Goal: Information Seeking & Learning: Check status

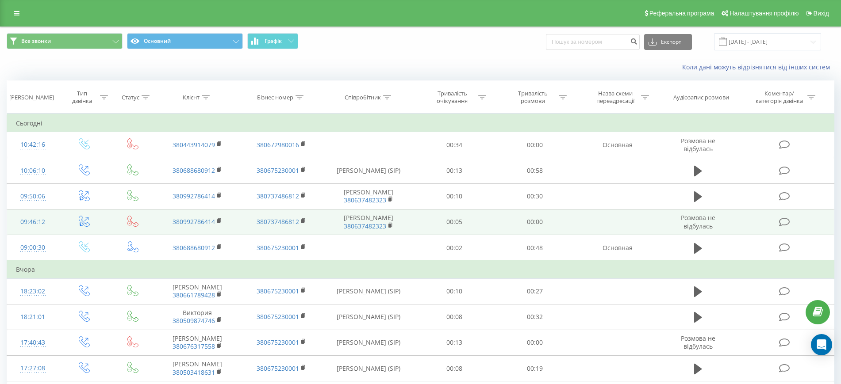
click at [575, 214] on td at bounding box center [617, 222] width 84 height 26
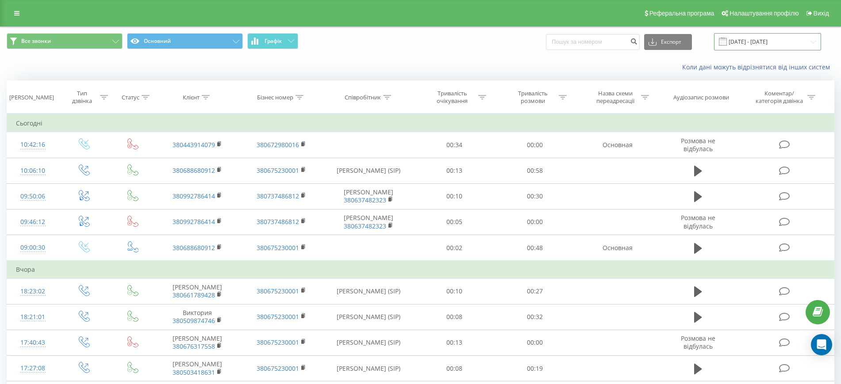
click at [742, 36] on input "[DATE] - [DATE]" at bounding box center [767, 41] width 107 height 17
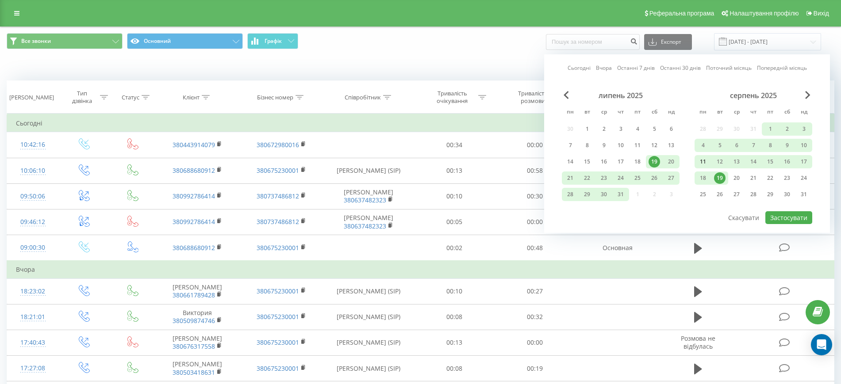
click at [703, 164] on div "11" at bounding box center [702, 161] width 11 height 11
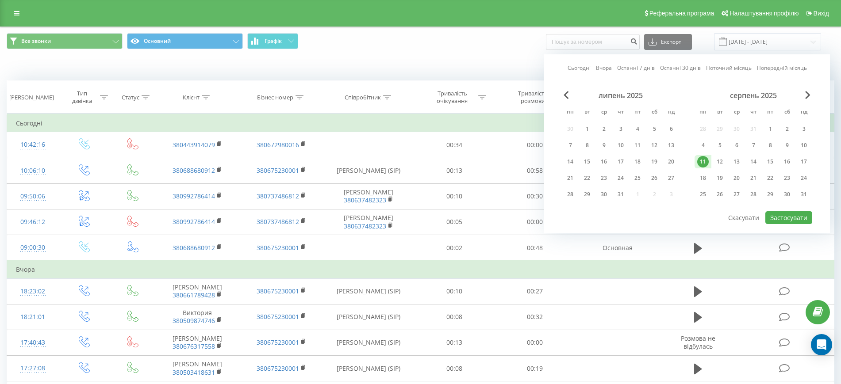
click at [703, 164] on div "11" at bounding box center [702, 161] width 11 height 11
click at [703, 159] on div "11" at bounding box center [702, 161] width 11 height 11
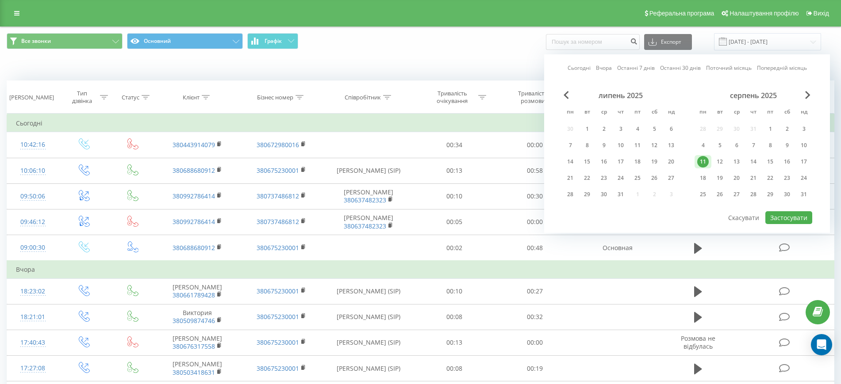
click at [703, 159] on div "11" at bounding box center [702, 161] width 11 height 11
click at [787, 216] on button "Застосувати" at bounding box center [788, 217] width 47 height 13
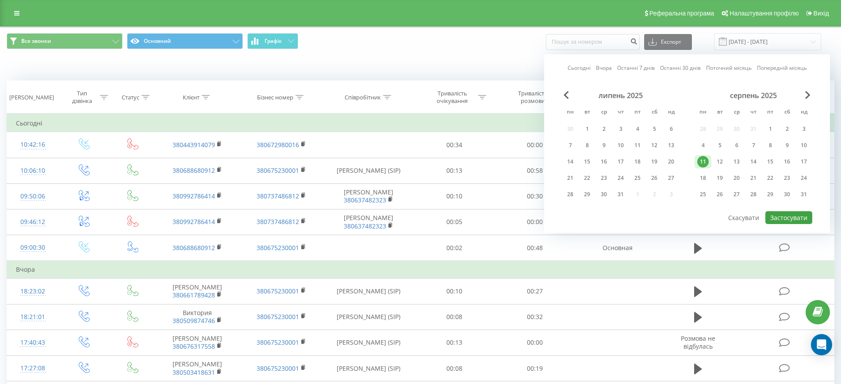
type input "[DATE] - [DATE]"
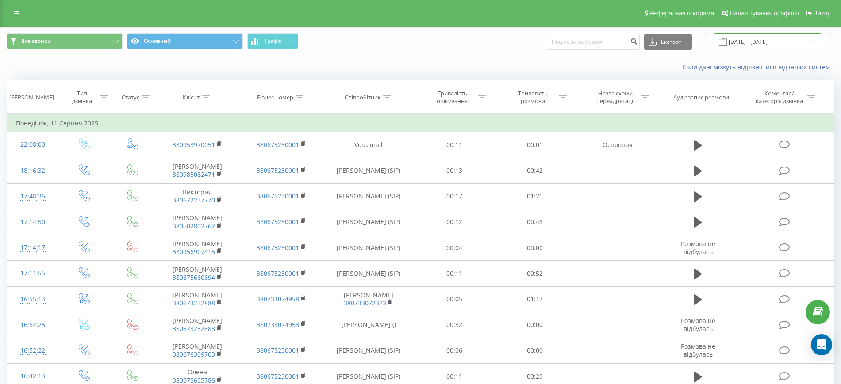
click at [756, 44] on input "[DATE] - [DATE]" at bounding box center [767, 41] width 107 height 17
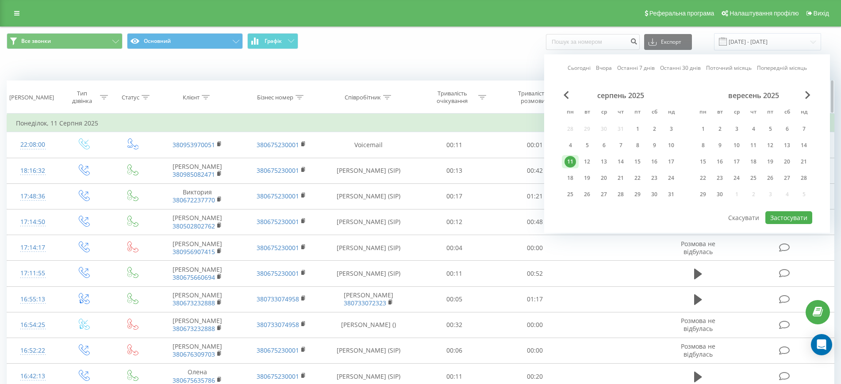
click at [272, 97] on div "Бізнес номер" at bounding box center [275, 98] width 36 height 8
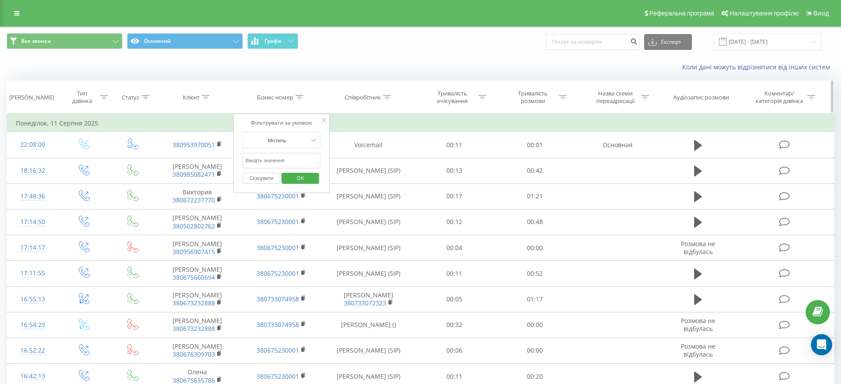
click at [351, 97] on div "Співробітник" at bounding box center [363, 98] width 36 height 8
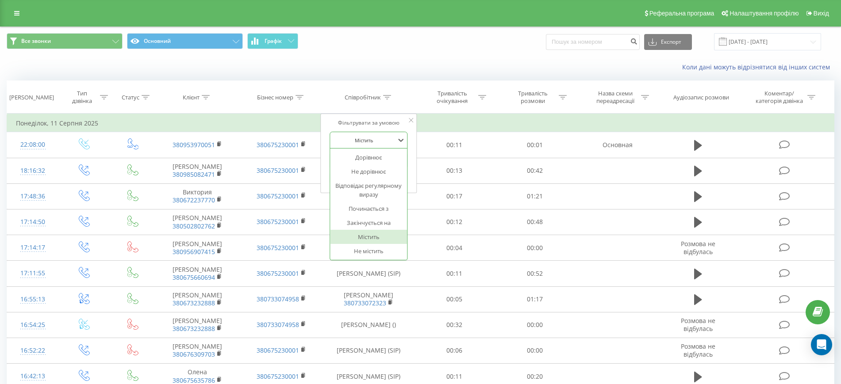
click at [365, 143] on div at bounding box center [364, 140] width 63 height 8
click at [370, 136] on div at bounding box center [364, 140] width 63 height 8
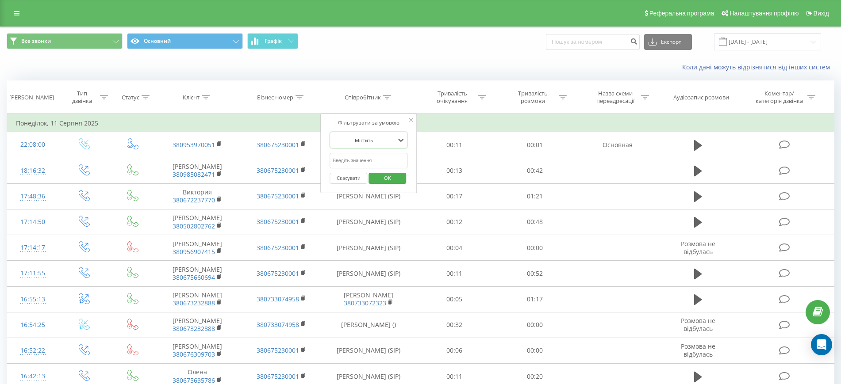
click at [361, 158] on input "text" at bounding box center [369, 160] width 78 height 15
type input "[PERSON_NAME]"
click at [380, 174] on span "OK" at bounding box center [387, 178] width 25 height 14
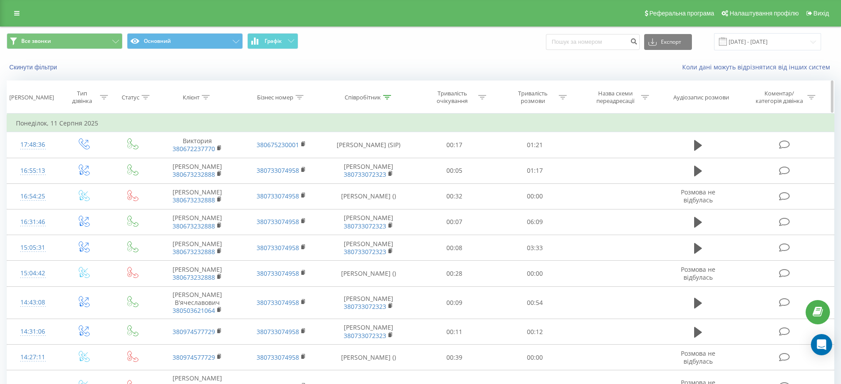
click at [543, 88] on th "Тривалість розмови" at bounding box center [535, 97] width 81 height 33
click at [539, 92] on div "Тривалість розмови" at bounding box center [532, 97] width 47 height 15
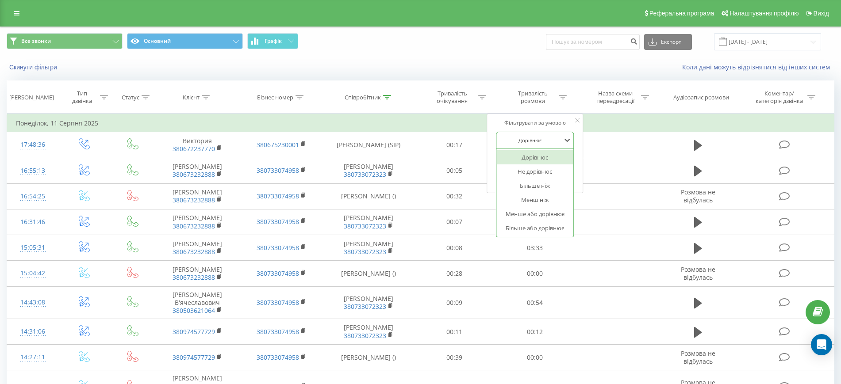
click at [534, 146] on div "Дорівнює" at bounding box center [530, 140] width 65 height 13
click at [540, 185] on div "Більше ніж" at bounding box center [535, 186] width 77 height 14
click at [527, 161] on input "text" at bounding box center [535, 160] width 78 height 15
type input "00:19"
click at [555, 180] on span "OK" at bounding box center [553, 178] width 25 height 14
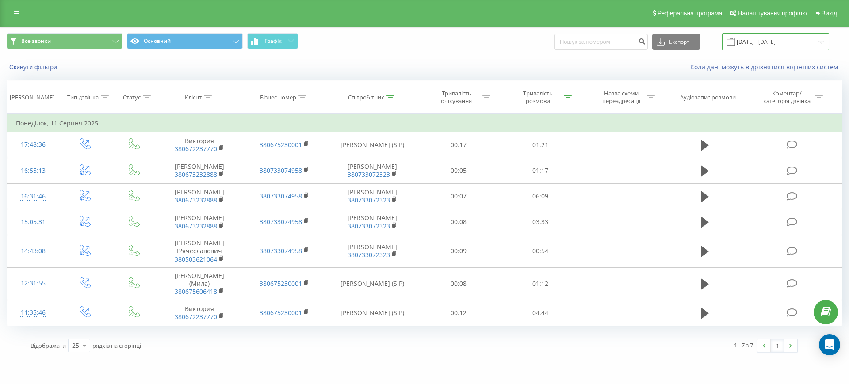
click at [777, 36] on input "[DATE] - [DATE]" at bounding box center [775, 41] width 107 height 17
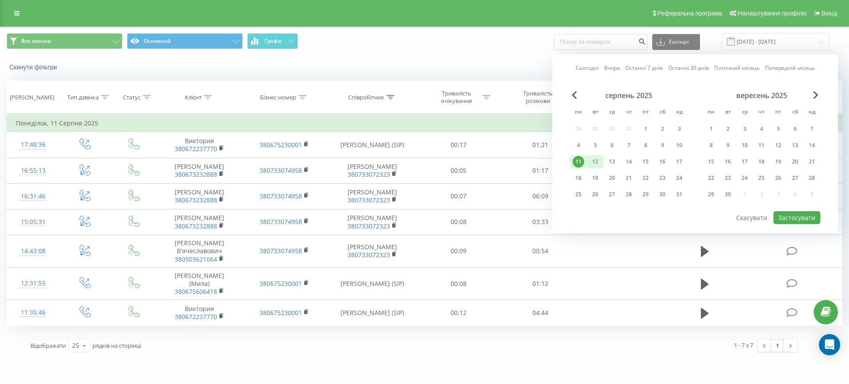
click at [598, 161] on div "12" at bounding box center [595, 161] width 11 height 11
click at [786, 214] on button "Застосувати" at bounding box center [797, 217] width 47 height 13
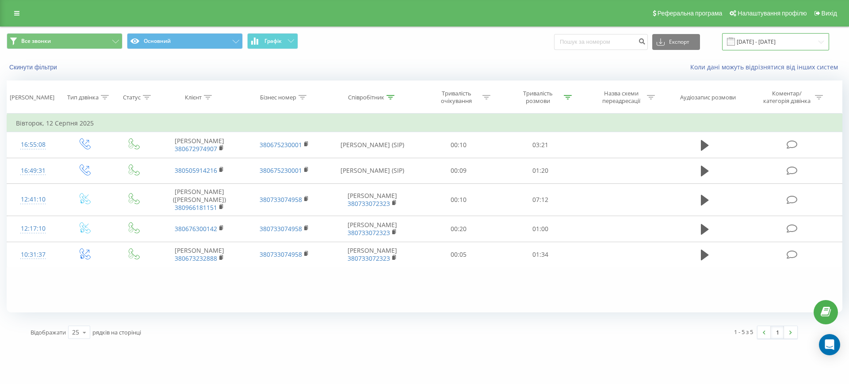
click at [772, 41] on input "[DATE] - [DATE]" at bounding box center [775, 41] width 107 height 17
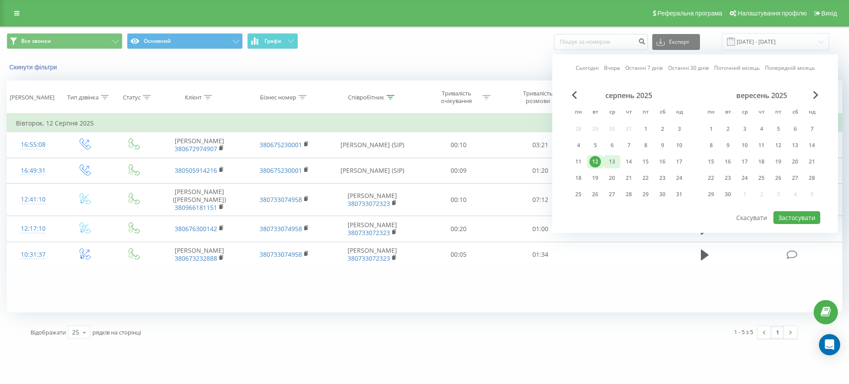
click at [611, 162] on div "13" at bounding box center [611, 161] width 11 height 11
click at [799, 217] on button "Застосувати" at bounding box center [797, 217] width 47 height 13
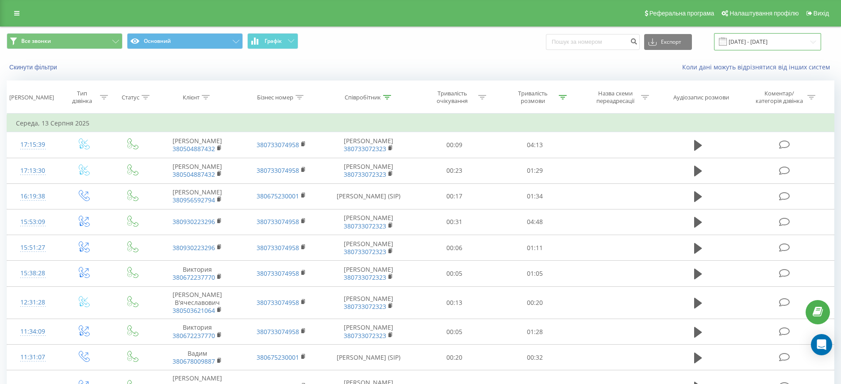
click at [759, 42] on input "[DATE] - [DATE]" at bounding box center [767, 41] width 107 height 17
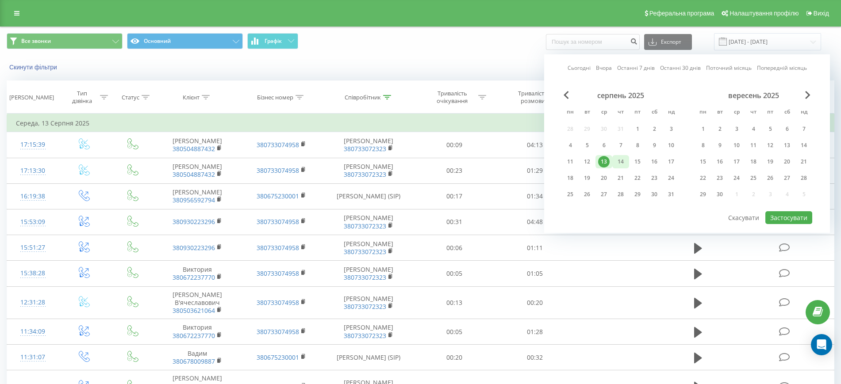
click at [617, 163] on div "14" at bounding box center [620, 161] width 11 height 11
click at [792, 219] on button "Застосувати" at bounding box center [788, 217] width 47 height 13
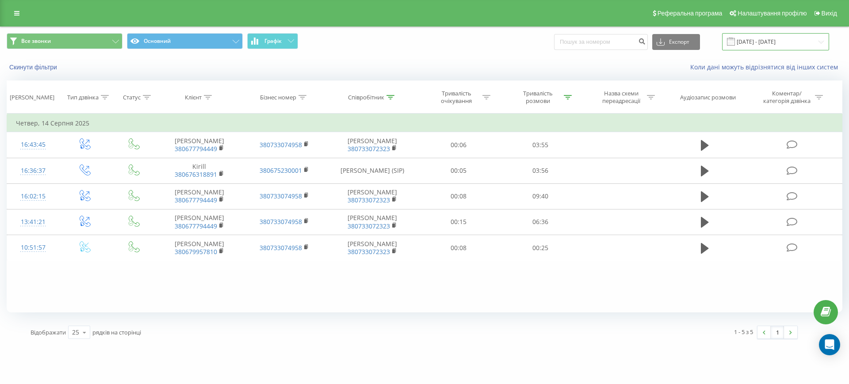
click at [765, 43] on input "[DATE] - [DATE]" at bounding box center [775, 41] width 107 height 17
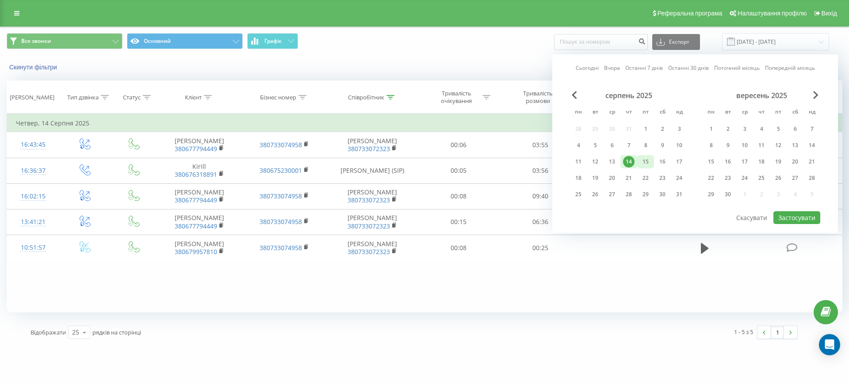
click at [644, 161] on div "15" at bounding box center [645, 161] width 11 height 11
click at [793, 219] on button "Застосувати" at bounding box center [797, 217] width 47 height 13
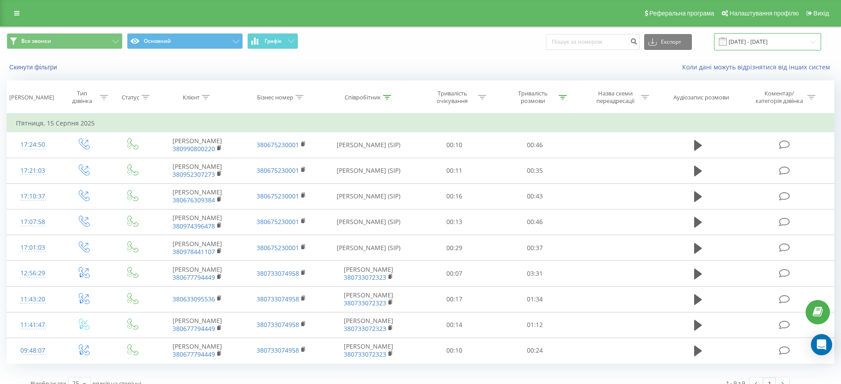
click at [759, 47] on input "[DATE] - [DATE]" at bounding box center [767, 41] width 107 height 17
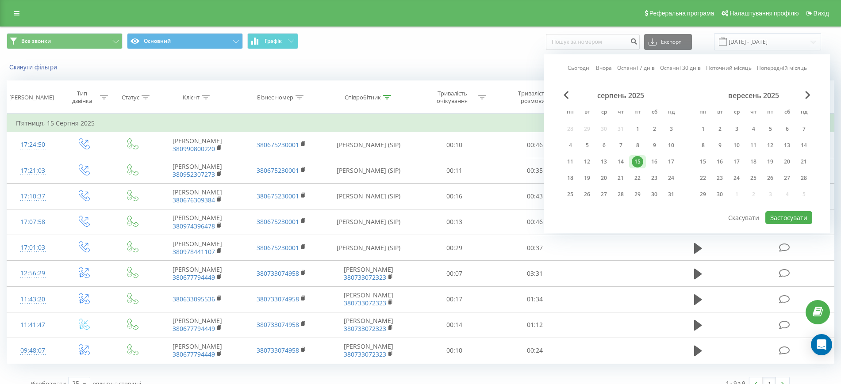
click at [561, 161] on div "Сьогодні Вчора Останні 7 днів Останні 30 днів Поточний місяць Попередній місяць…" at bounding box center [687, 143] width 286 height 179
click at [568, 161] on div "11" at bounding box center [569, 161] width 11 height 11
click at [781, 214] on button "Застосувати" at bounding box center [788, 217] width 47 height 13
type input "[DATE] - [DATE]"
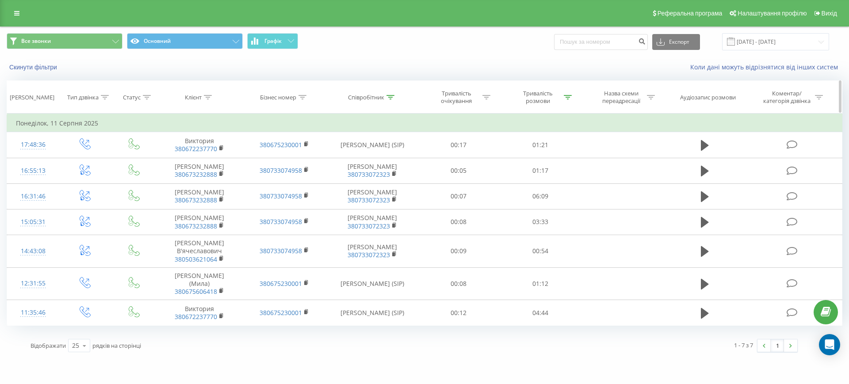
click at [361, 98] on div "Співробітник" at bounding box center [366, 98] width 36 height 8
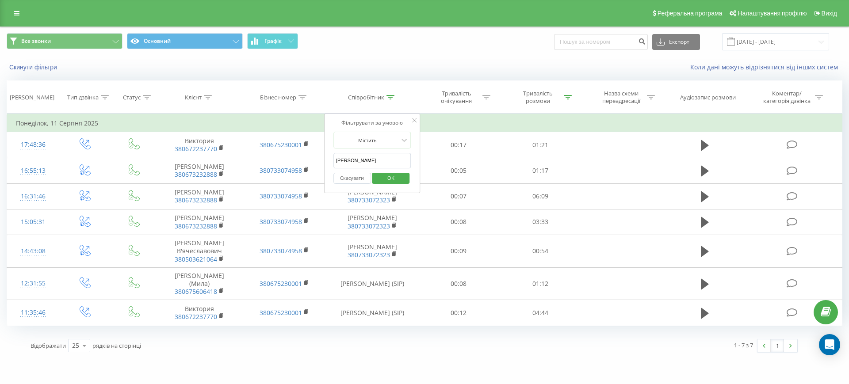
click at [370, 154] on input "[PERSON_NAME]" at bounding box center [372, 160] width 78 height 15
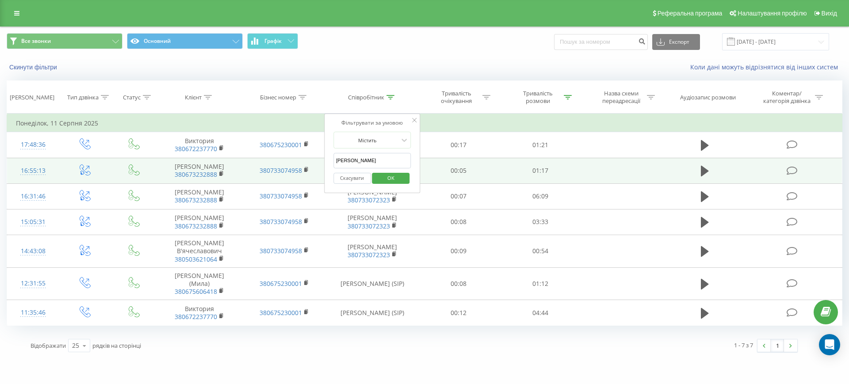
drag, startPoint x: 371, startPoint y: 158, endPoint x: 310, endPoint y: 158, distance: 60.2
click at [310, 158] on table "Фільтрувати за умовою Дорівнює Введіть значення Скасувати OK Фільтрувати за умо…" at bounding box center [425, 220] width 836 height 212
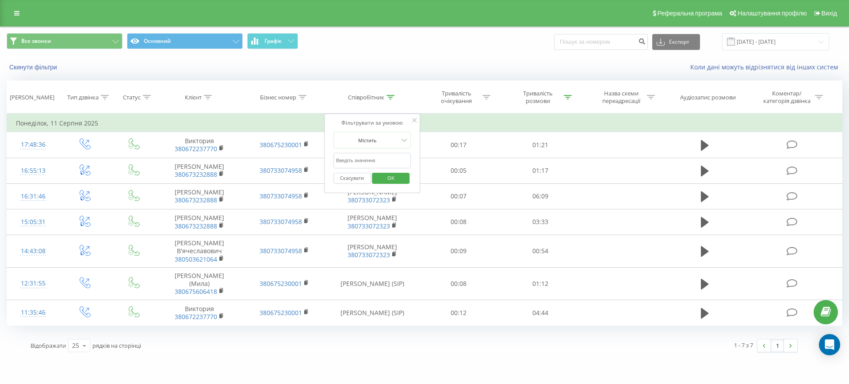
click at [364, 154] on input "text" at bounding box center [372, 160] width 78 height 15
type input "[PERSON_NAME]"
click at [393, 177] on span "OK" at bounding box center [391, 178] width 25 height 14
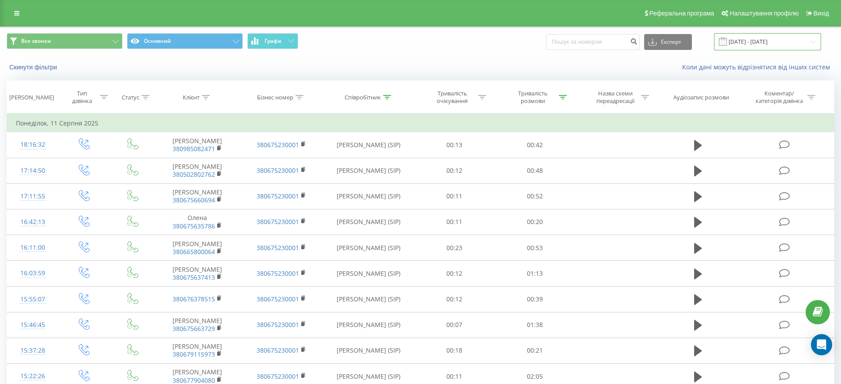
click at [767, 37] on input "[DATE] - [DATE]" at bounding box center [767, 41] width 107 height 17
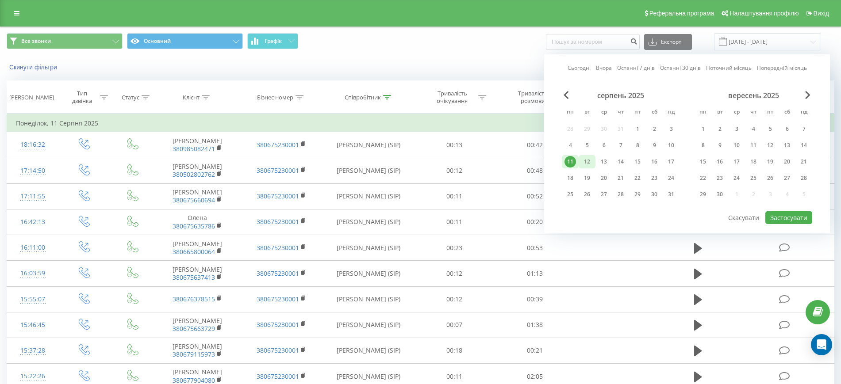
click at [583, 161] on div "12" at bounding box center [586, 161] width 11 height 11
click at [792, 221] on button "Застосувати" at bounding box center [788, 217] width 47 height 13
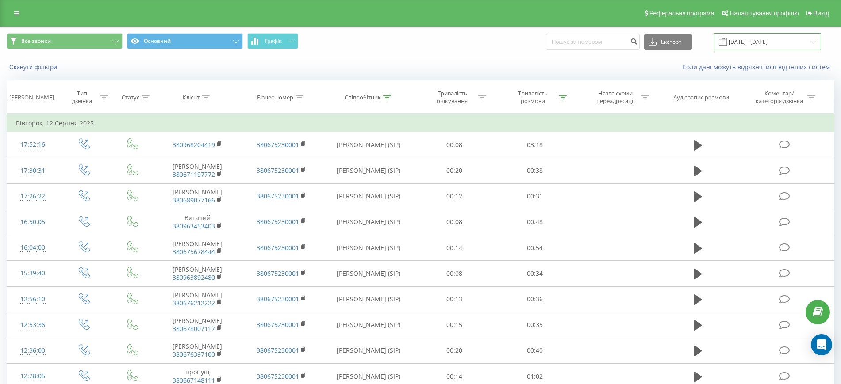
click at [757, 42] on input "[DATE] - [DATE]" at bounding box center [767, 41] width 107 height 17
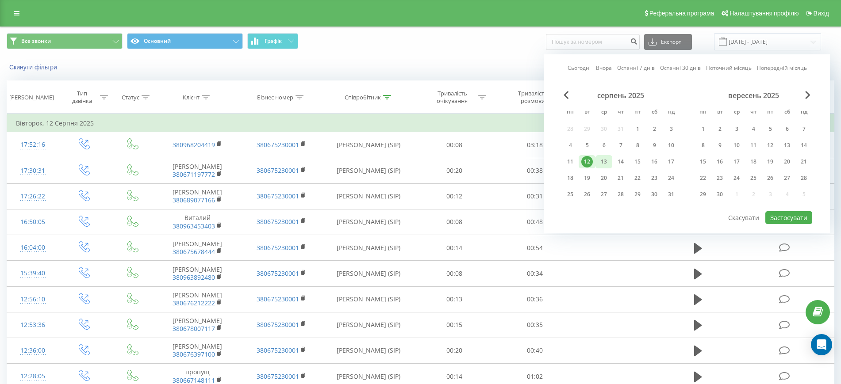
click at [604, 162] on div "13" at bounding box center [603, 161] width 11 height 11
click at [779, 217] on button "Застосувати" at bounding box center [788, 217] width 47 height 13
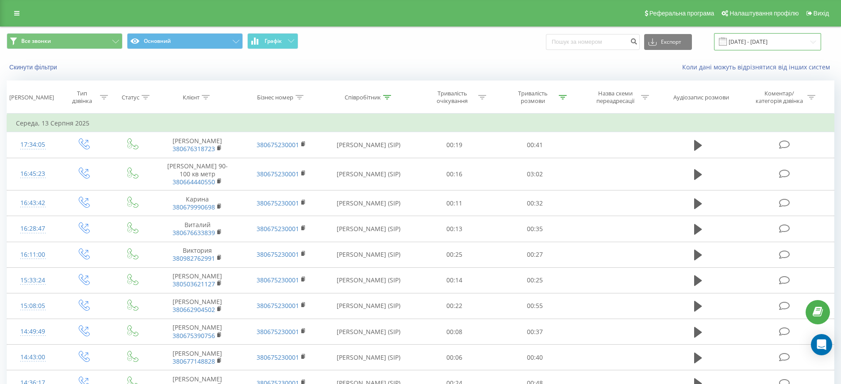
click at [759, 42] on input "[DATE] - [DATE]" at bounding box center [767, 41] width 107 height 17
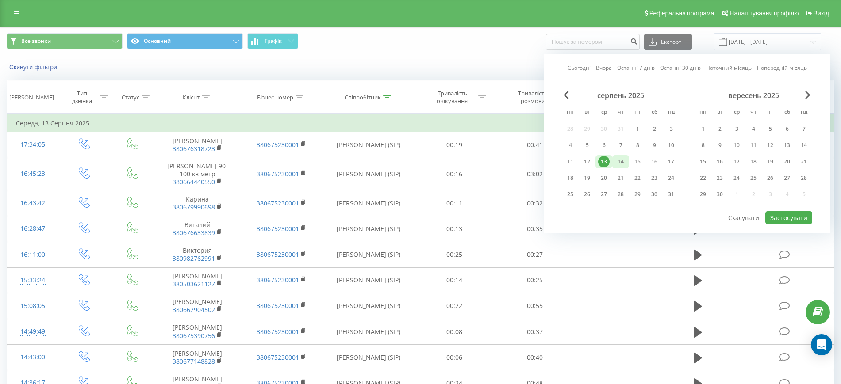
click at [622, 156] on div "14" at bounding box center [620, 161] width 11 height 11
click at [793, 217] on button "Застосувати" at bounding box center [788, 217] width 47 height 13
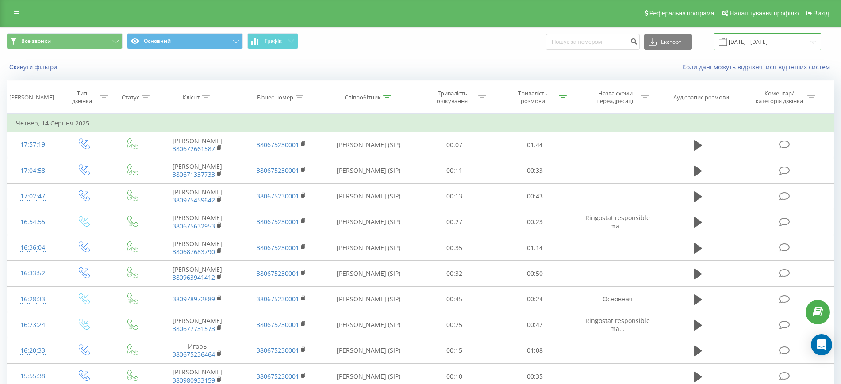
click at [794, 38] on input "[DATE] - [DATE]" at bounding box center [767, 41] width 107 height 17
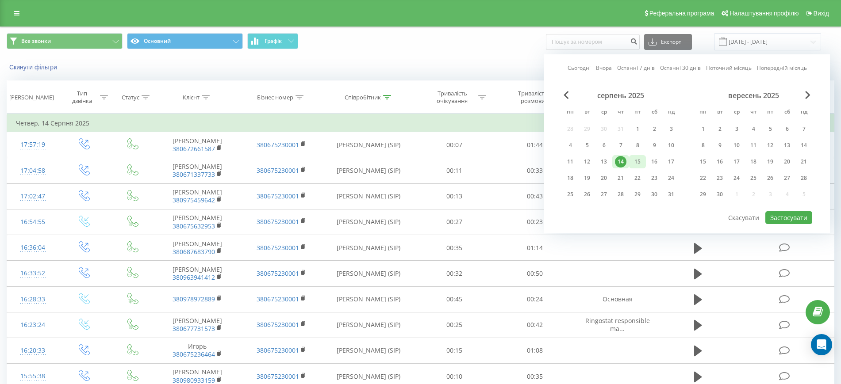
click at [639, 160] on div "15" at bounding box center [637, 161] width 11 height 11
click at [788, 217] on button "Застосувати" at bounding box center [788, 217] width 47 height 13
type input "[DATE] - [DATE]"
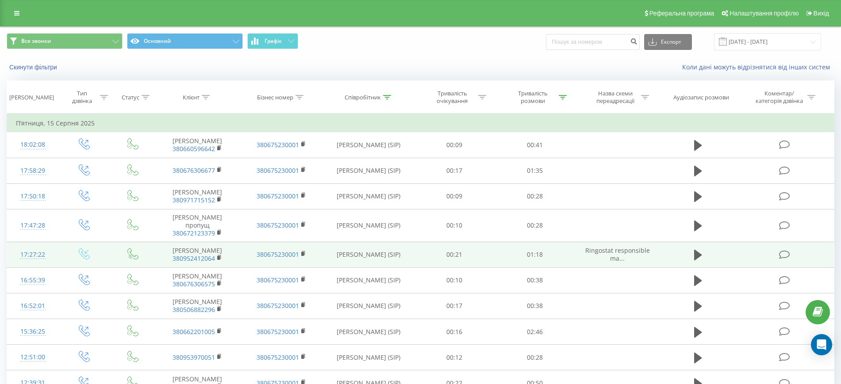
scroll to position [38, 0]
